Goal: Find specific page/section: Find specific page/section

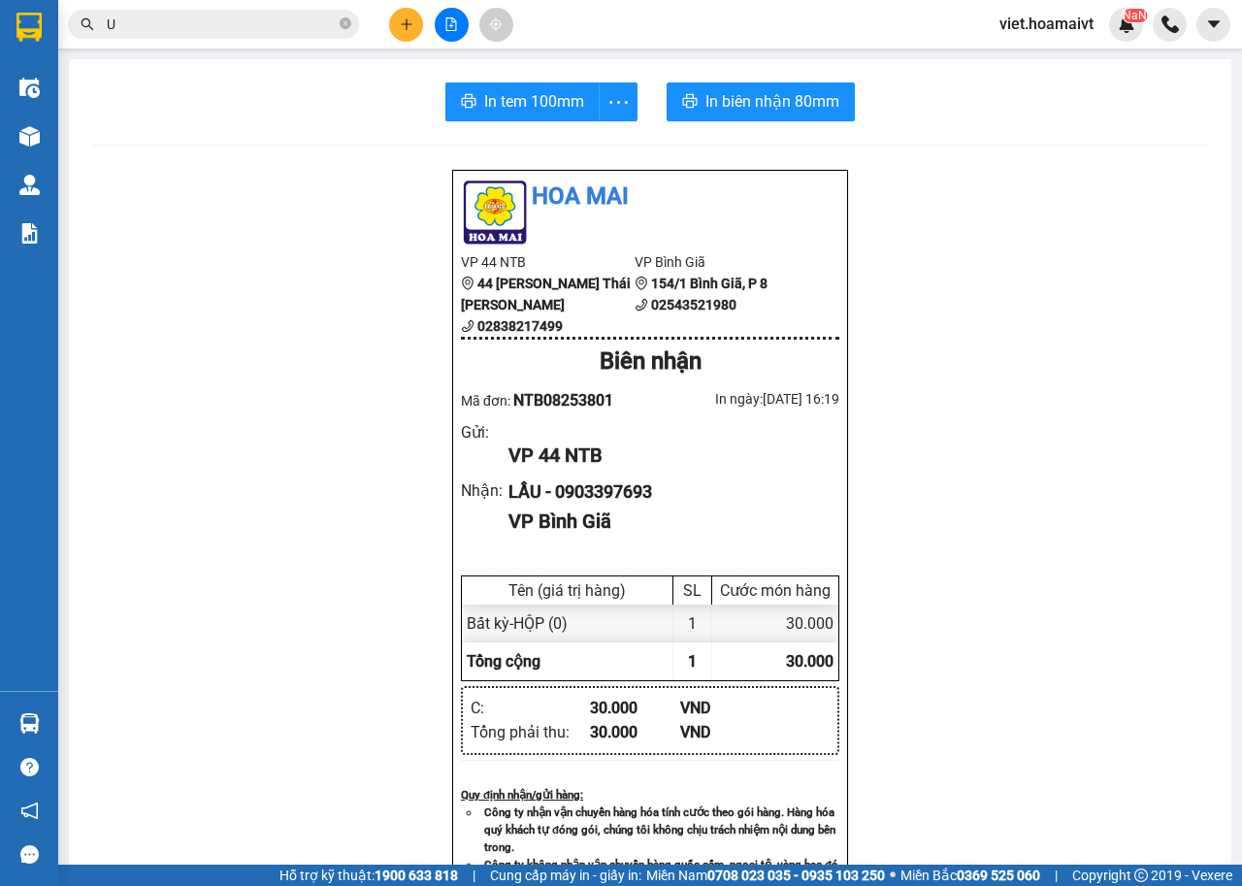
click at [252, 18] on input "U" at bounding box center [221, 24] width 229 height 21
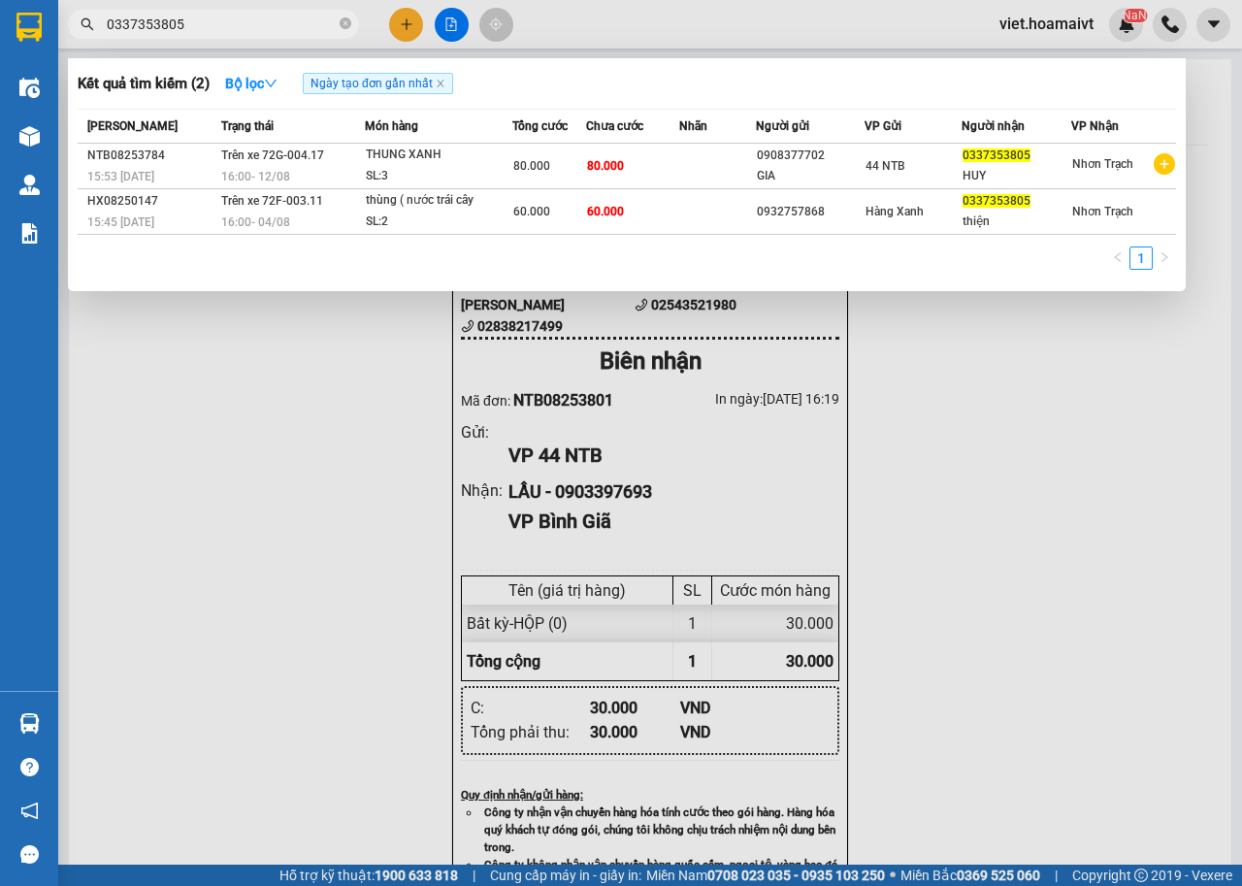
type input "0337353805"
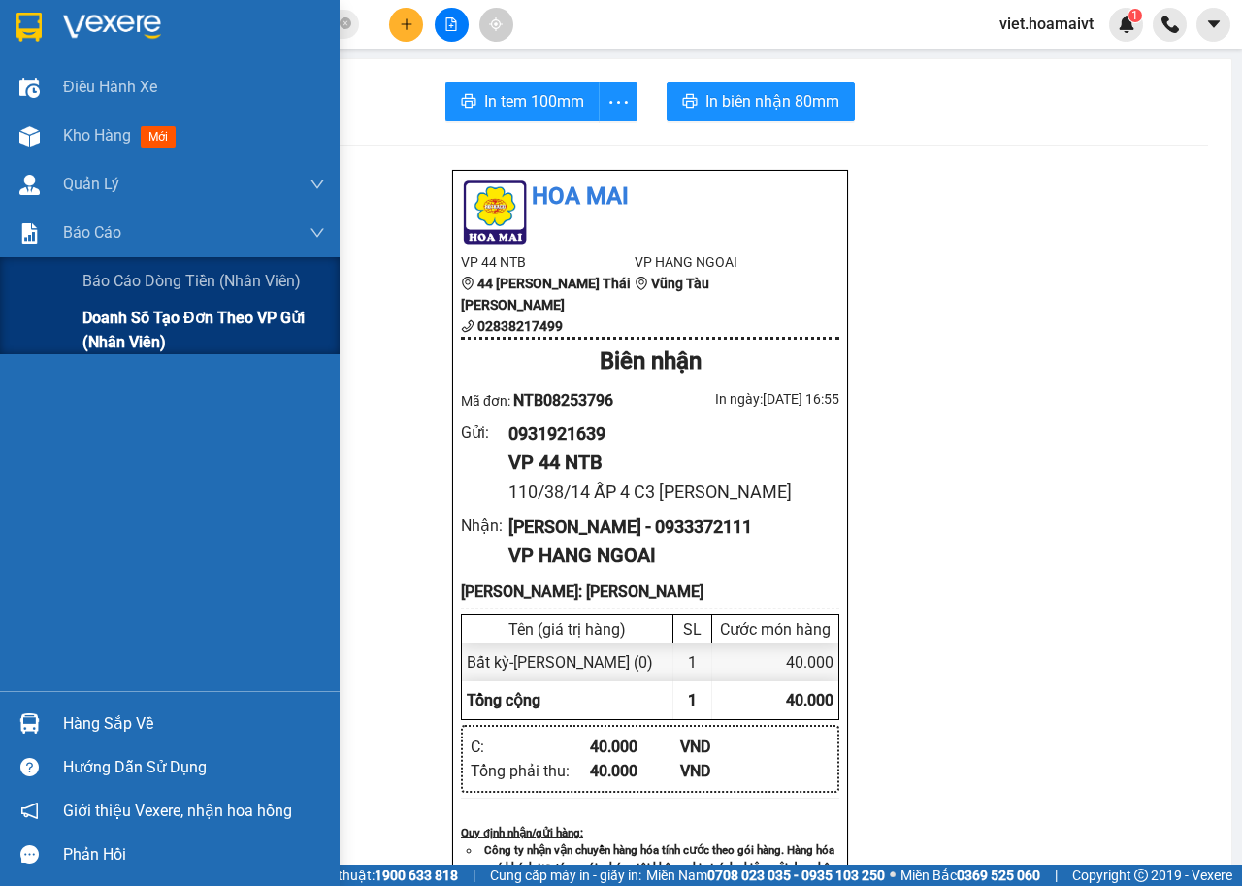
click at [98, 341] on span "Doanh số tạo đơn theo VP gửi (nhân viên)" at bounding box center [203, 330] width 243 height 49
